Goal: Task Accomplishment & Management: Manage account settings

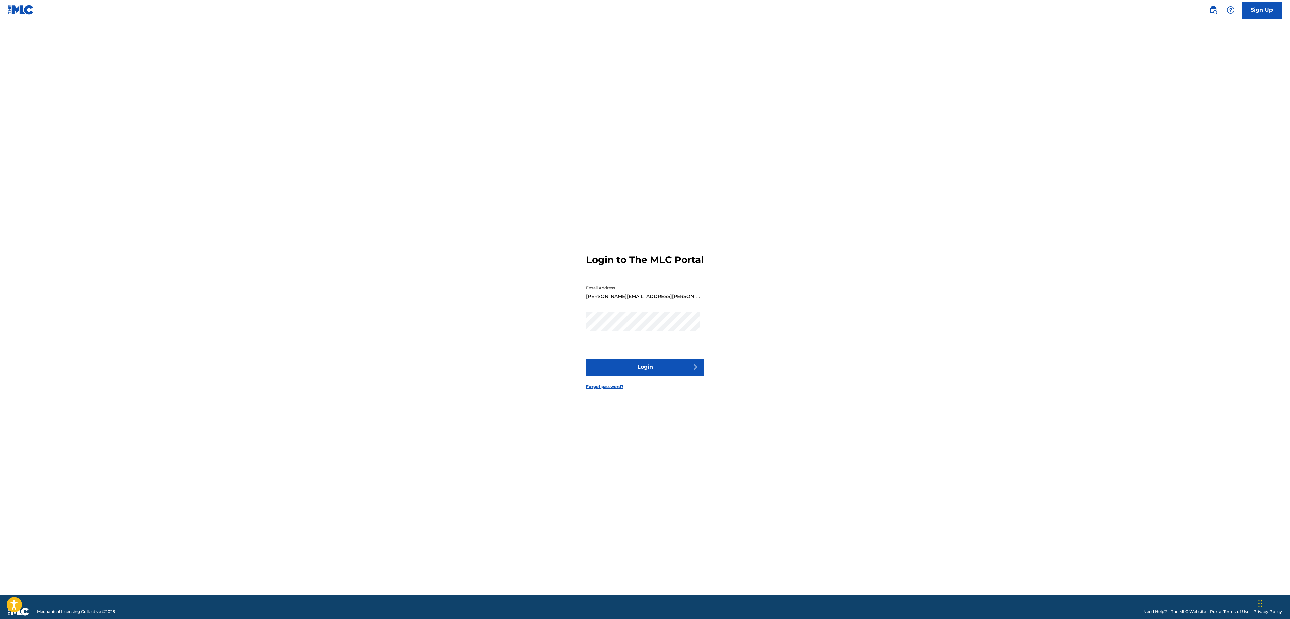
click at [623, 368] on button "Login" at bounding box center [645, 366] width 118 height 17
click at [656, 326] on input "Code" at bounding box center [643, 324] width 114 height 19
paste input "679397"
type input "679397"
click at [644, 379] on button "Login" at bounding box center [645, 370] width 118 height 17
